Goal: Task Accomplishment & Management: Manage account settings

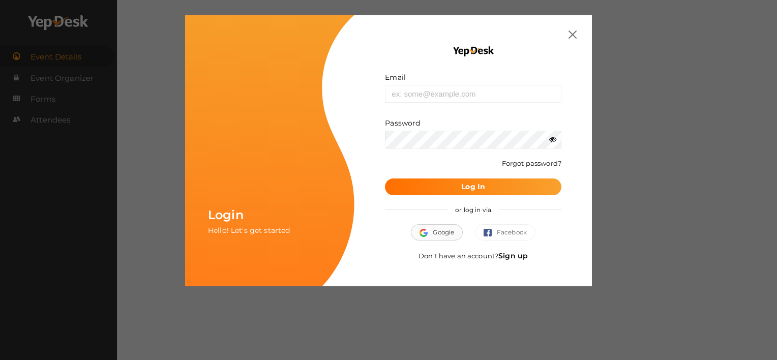
click at [437, 227] on button "Google" at bounding box center [437, 232] width 52 height 16
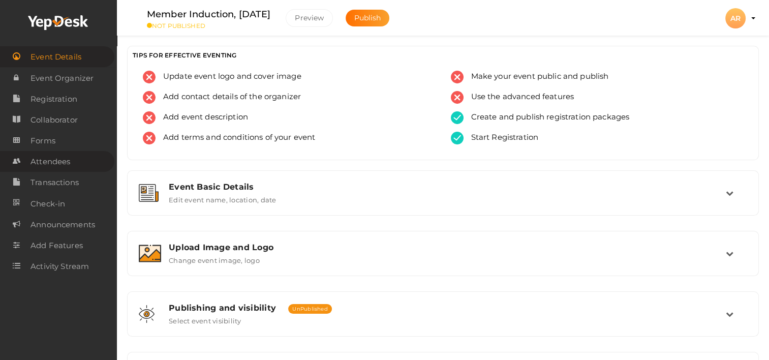
click at [48, 163] on span "Attendees" at bounding box center [51, 162] width 40 height 20
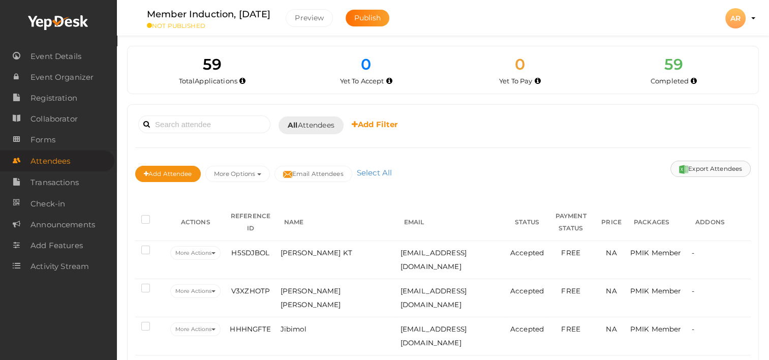
click at [712, 168] on button "Export Attendees" at bounding box center [711, 169] width 80 height 16
